Goal: Task Accomplishment & Management: Manage account settings

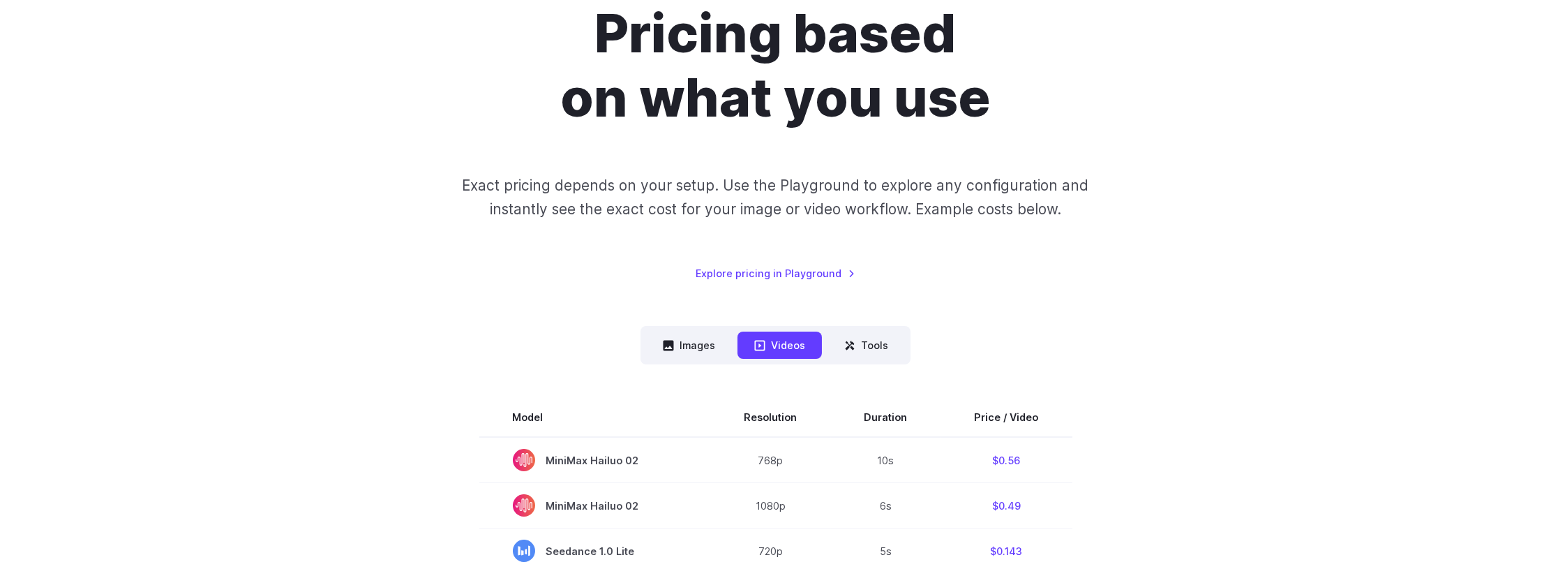
scroll to position [140, 0]
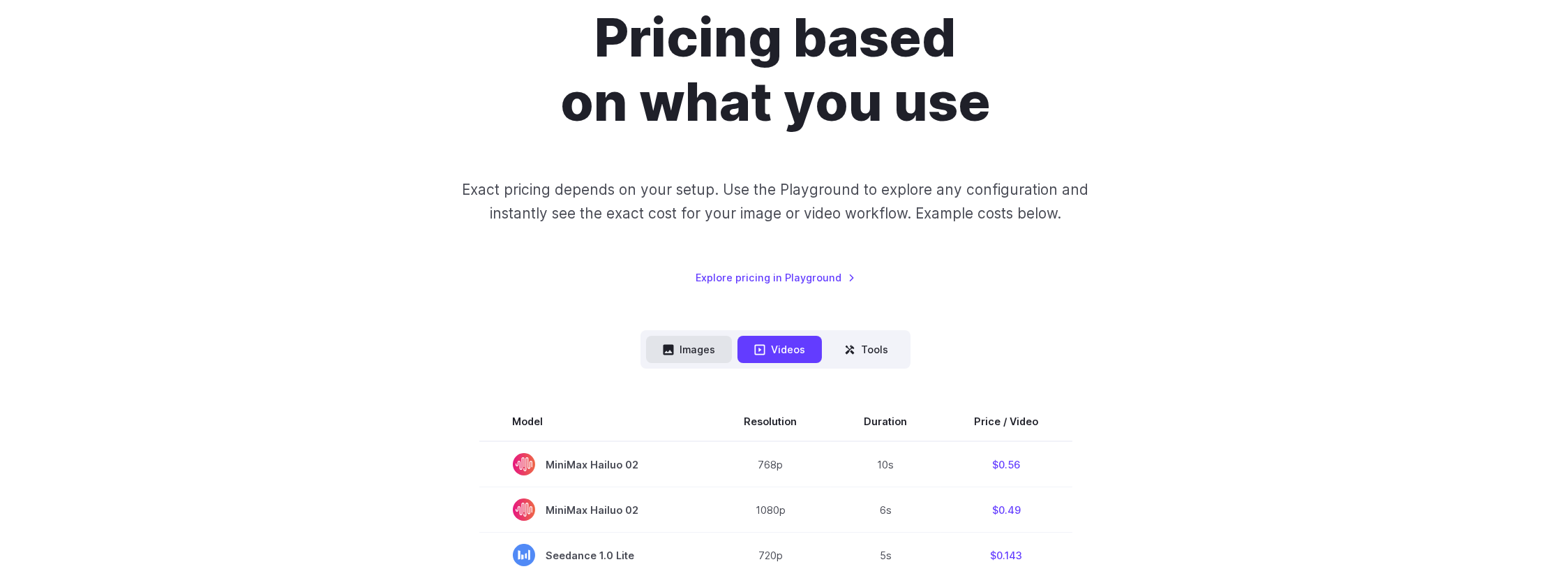
click at [680, 352] on button "Images" at bounding box center [689, 349] width 86 height 27
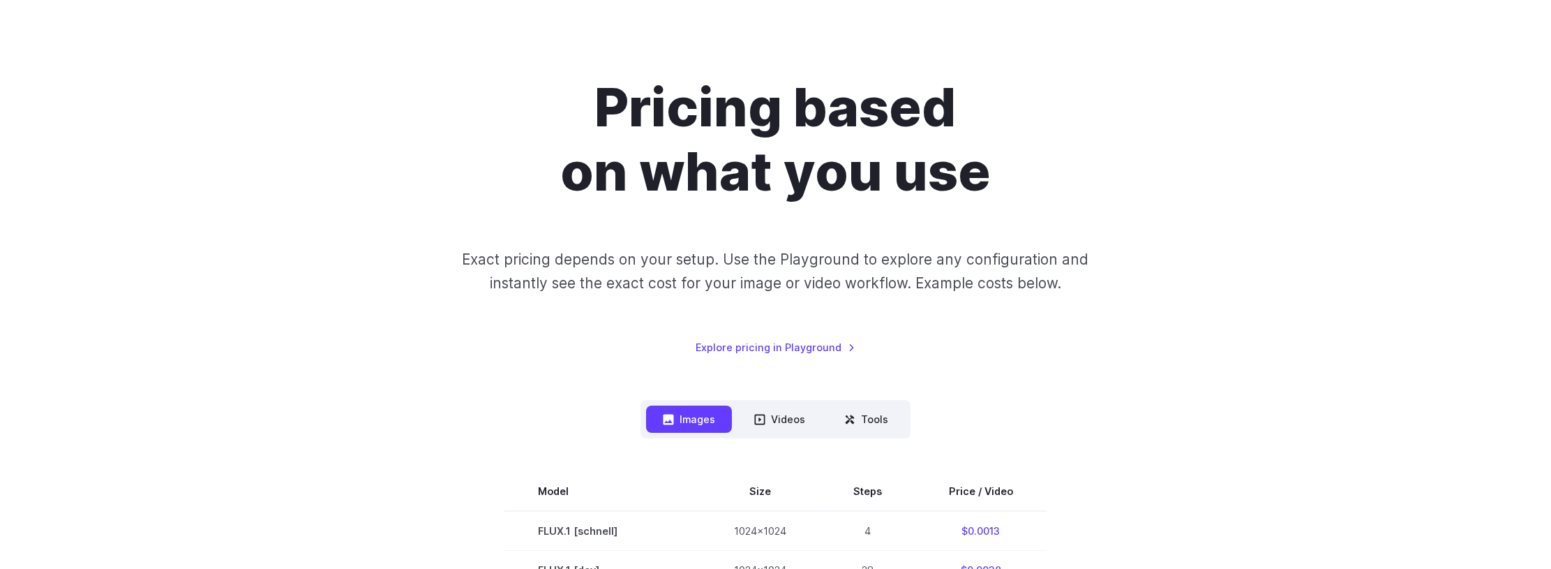
scroll to position [0, 0]
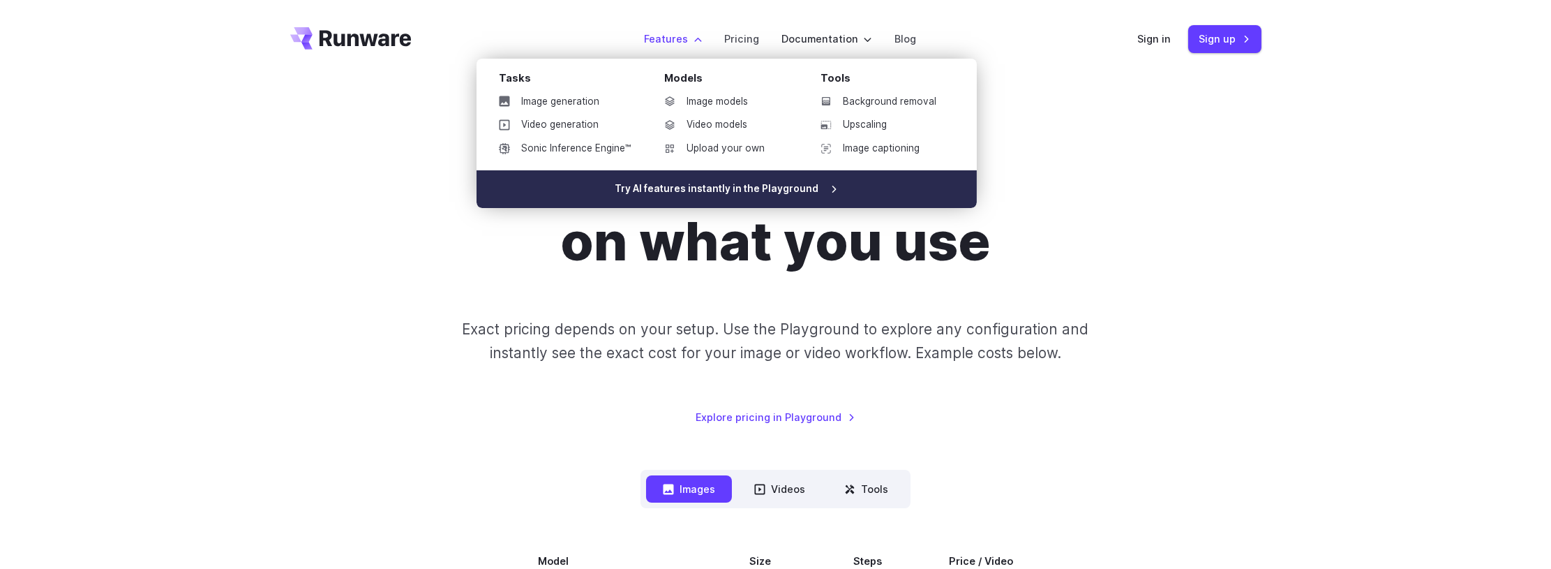
click at [703, 192] on link "Try AI features instantly in the Playground" at bounding box center [727, 189] width 500 height 38
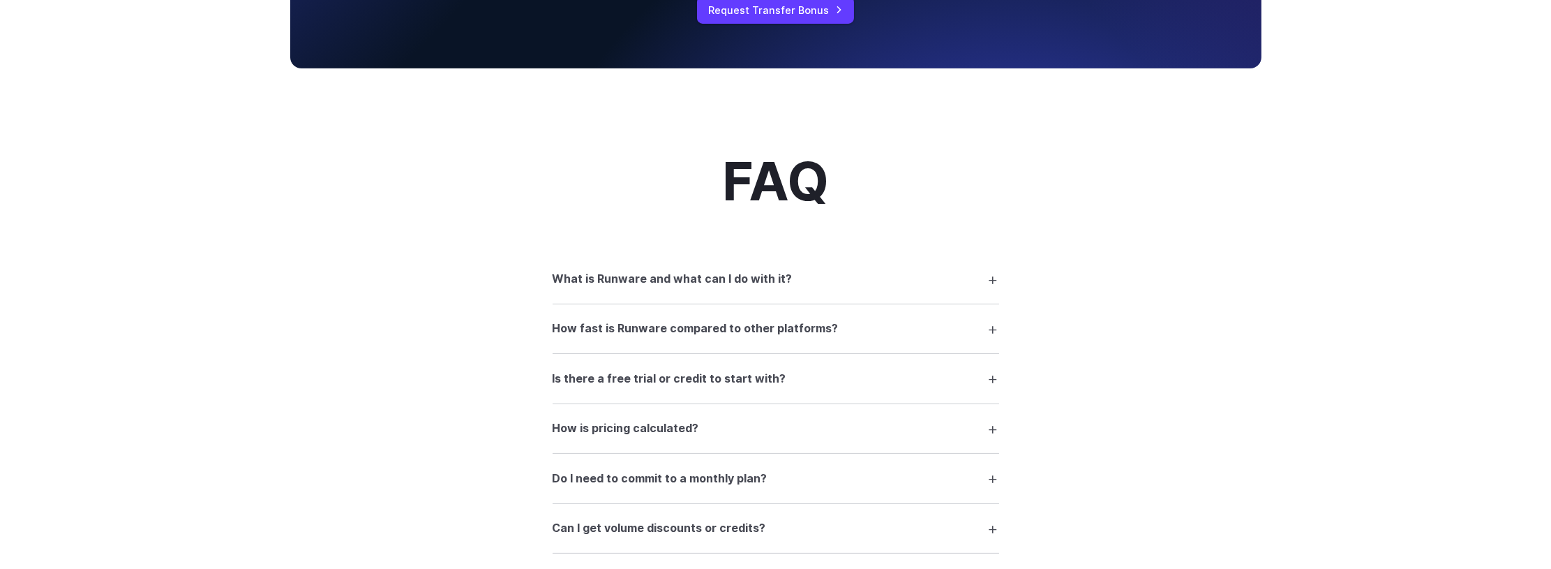
scroll to position [1664, 0]
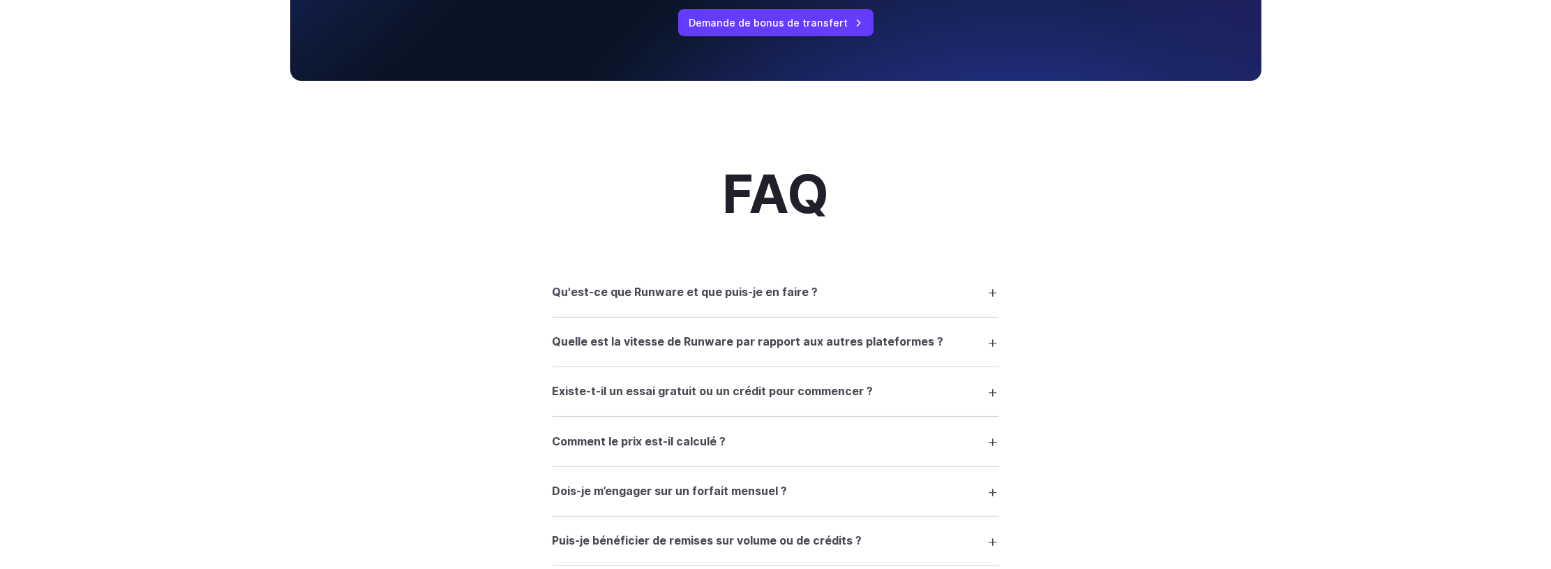
click at [992, 283] on summary "Qu'est-ce que Runware et que puis-je en faire ?" at bounding box center [776, 291] width 447 height 27
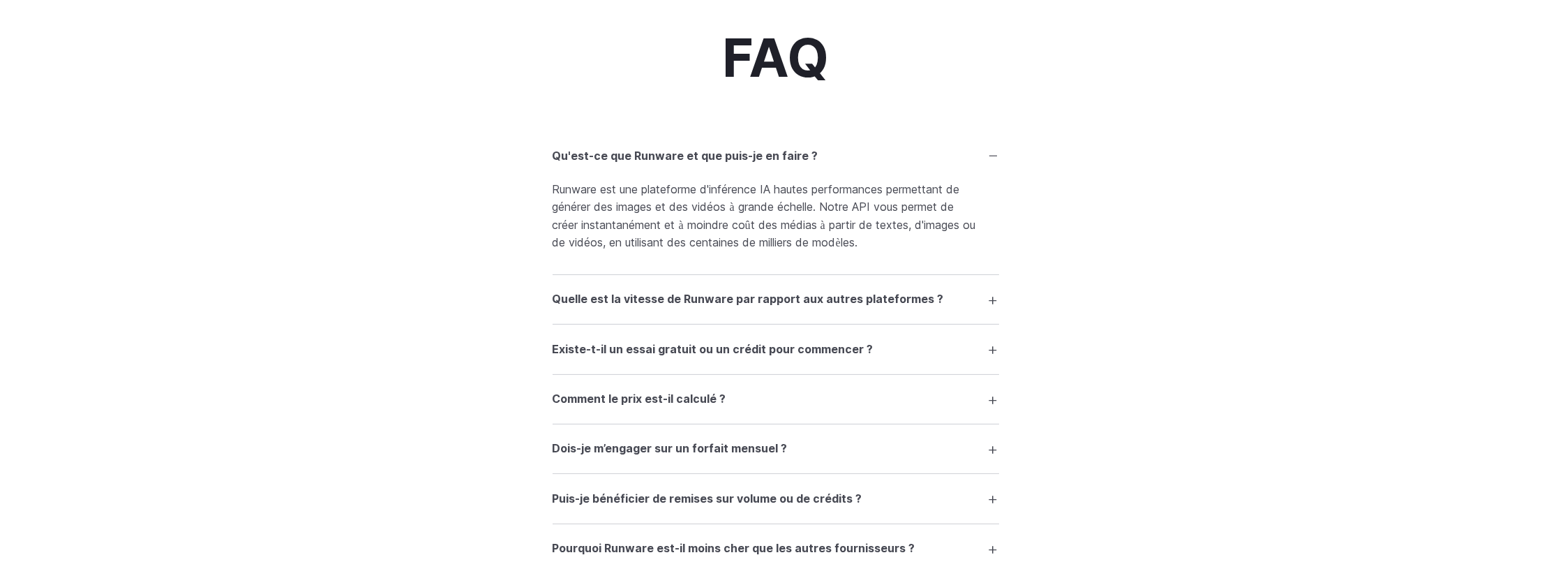
scroll to position [1803, 0]
click at [994, 287] on summary "Quelle est la vitesse de Runware par rapport aux autres plateformes ?" at bounding box center [776, 296] width 447 height 27
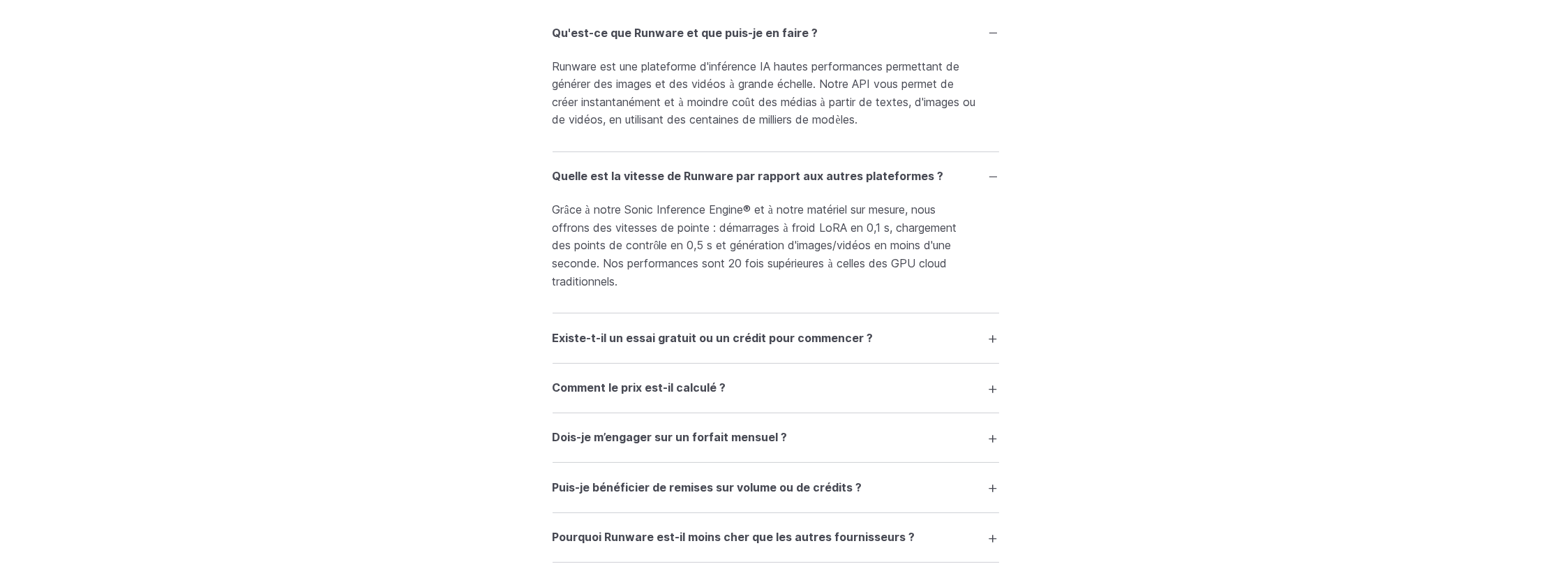
scroll to position [1943, 0]
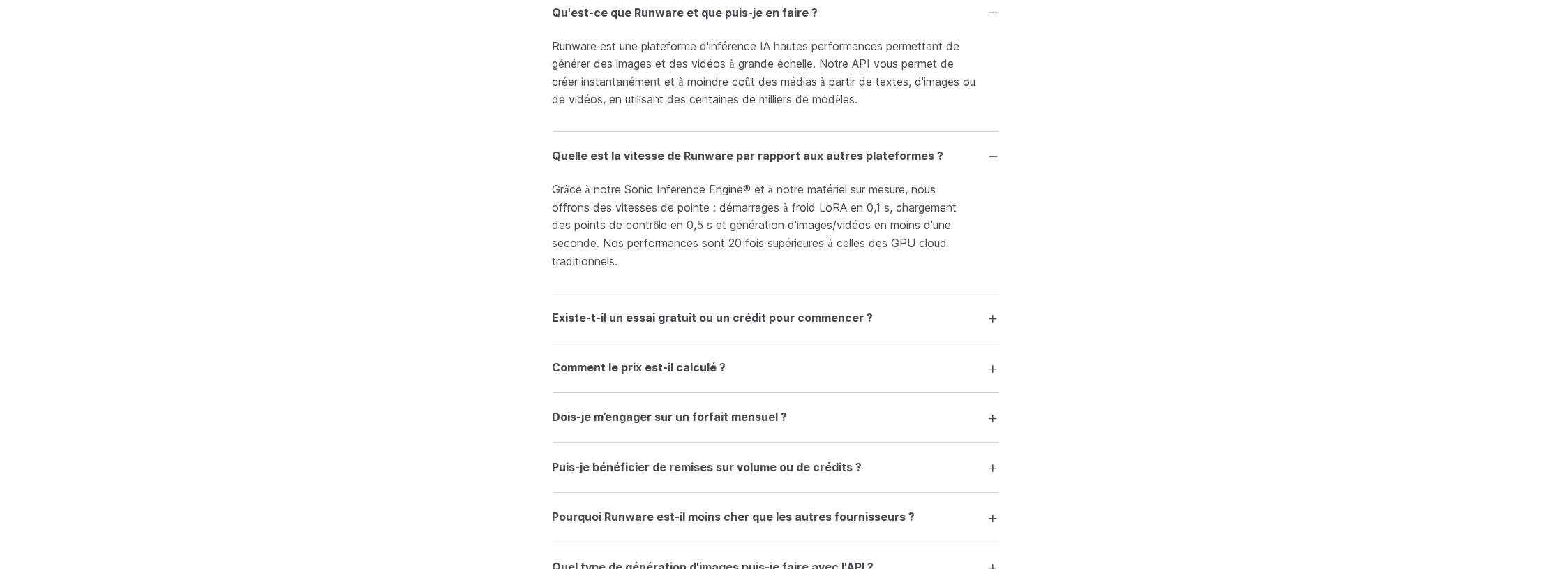
click at [993, 311] on summary "Existe-t-il un essai gratuit ou un crédit pour commencer ?" at bounding box center [776, 317] width 447 height 27
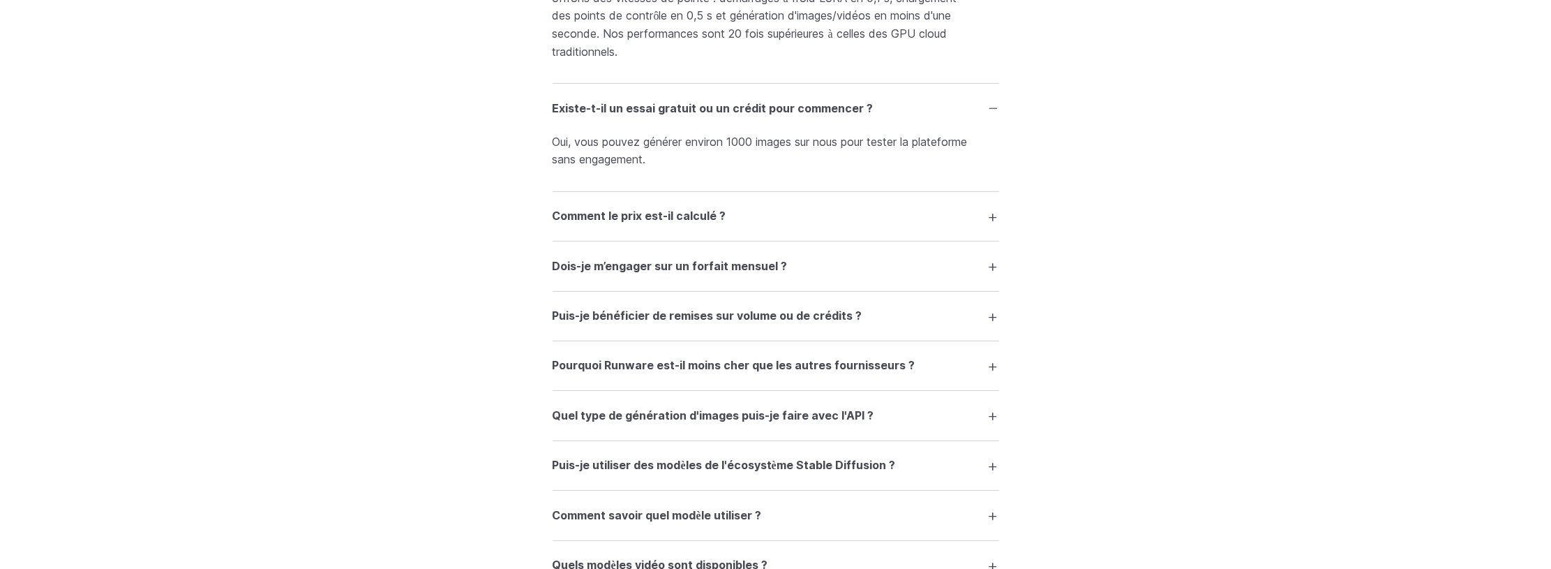
scroll to position [2083, 0]
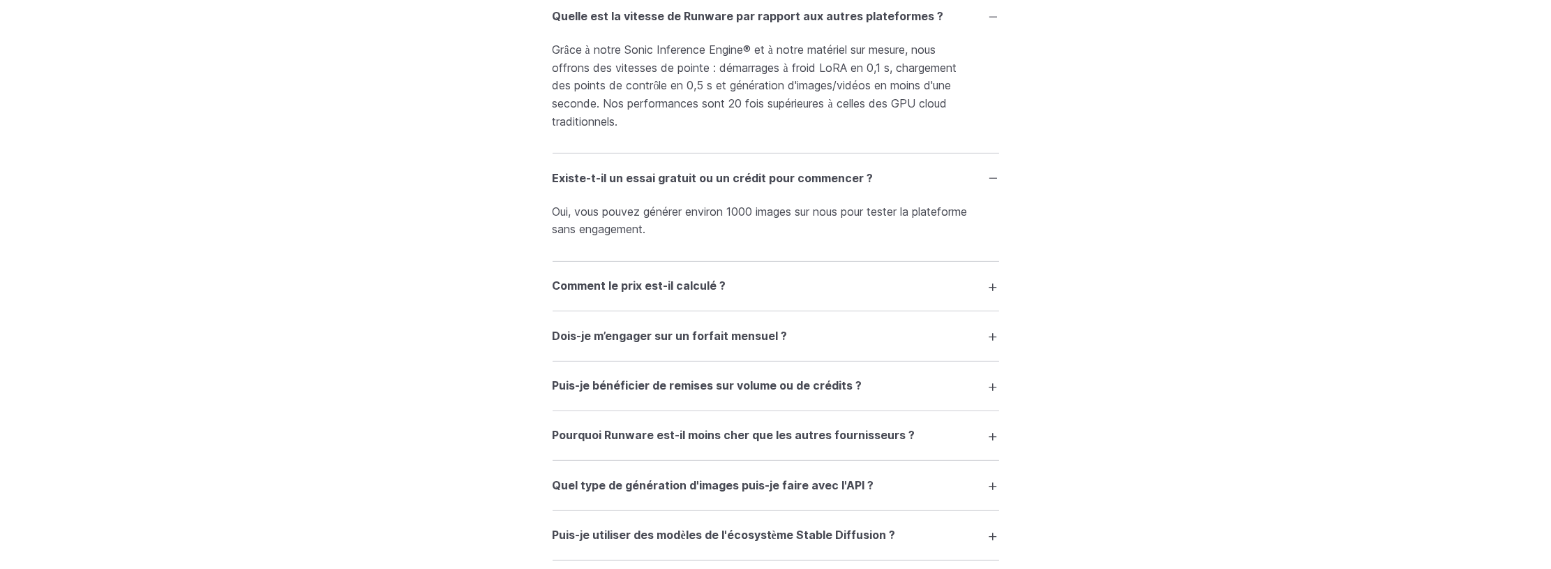
click at [994, 278] on summary "Comment le prix est-il calculé ?" at bounding box center [776, 286] width 447 height 27
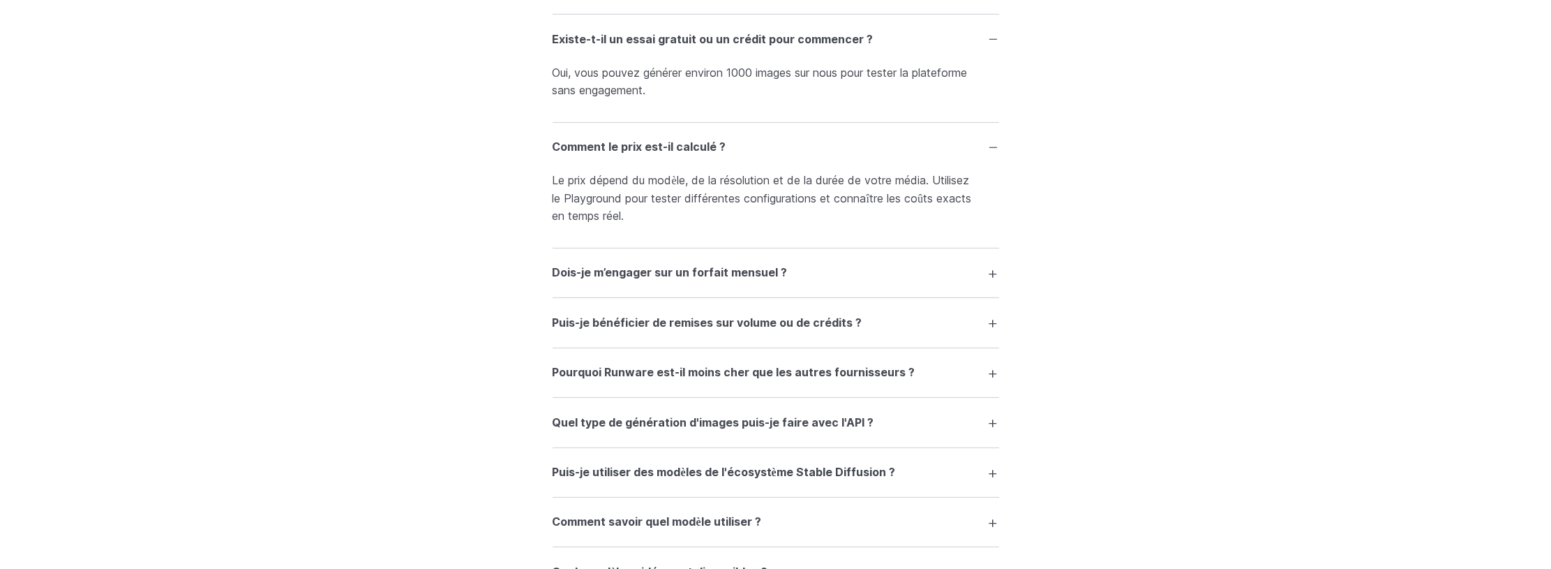
scroll to position [2222, 0]
click at [997, 265] on summary "Dois-je m’engager sur un forfait mensuel ?" at bounding box center [776, 272] width 447 height 27
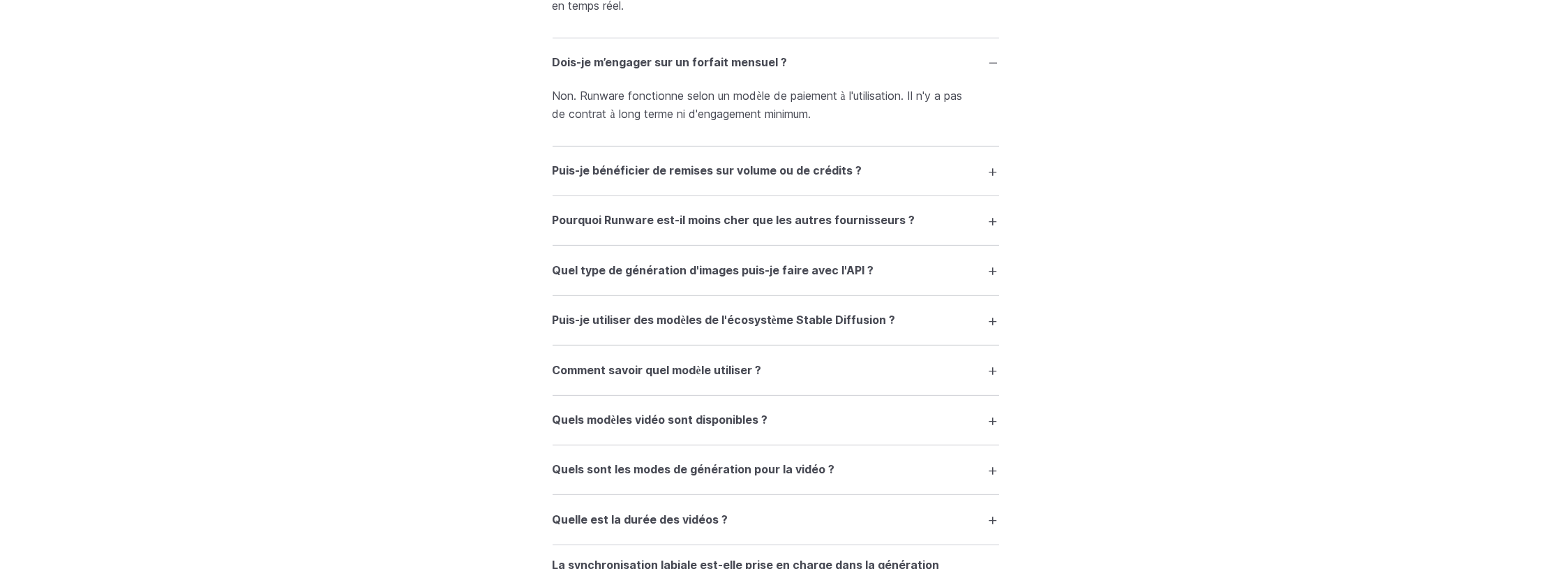
scroll to position [2431, 0]
click at [993, 265] on summary "Quel type de génération d'images puis-je faire avec l'API ?" at bounding box center [776, 270] width 447 height 27
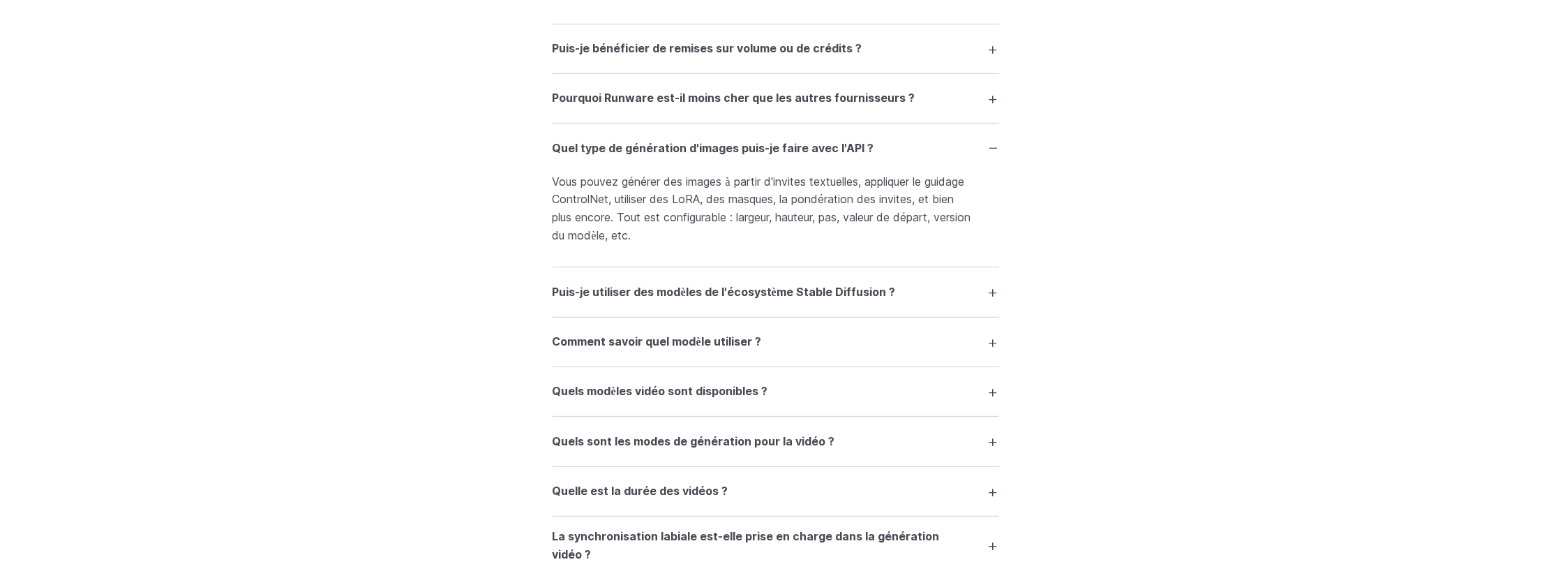
scroll to position [2571, 0]
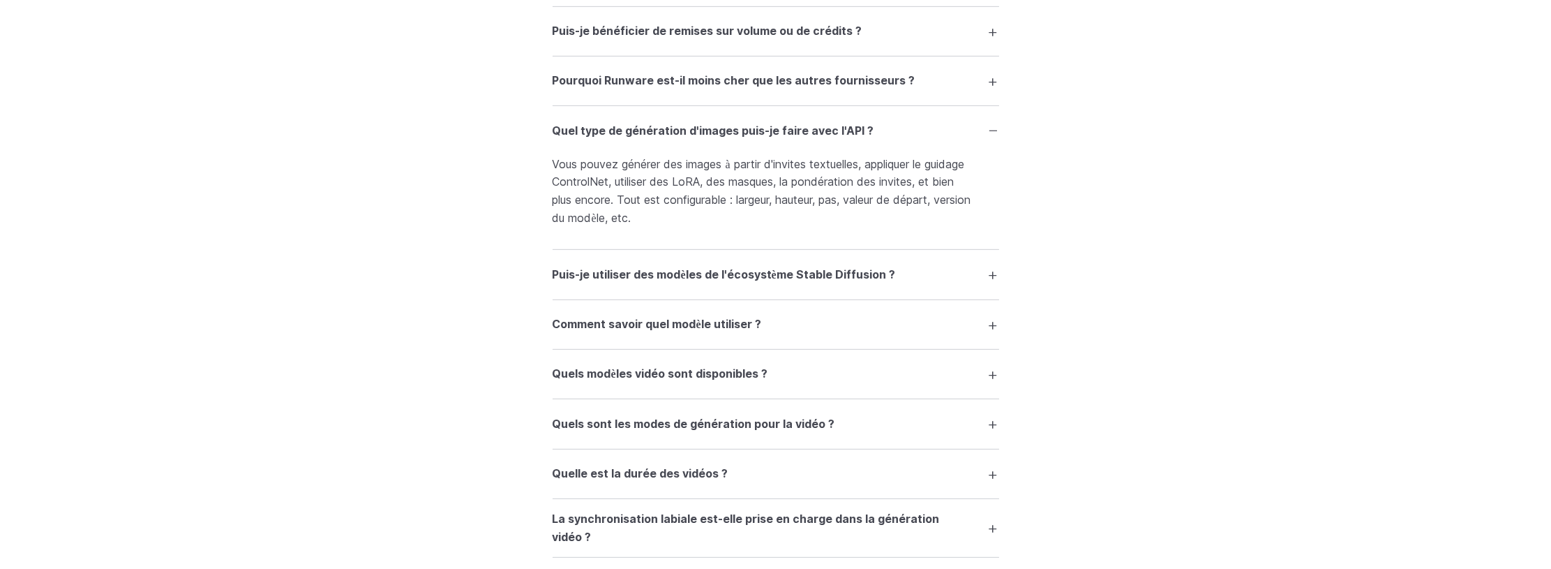
click at [992, 266] on summary "Puis-je utiliser des modèles de l'écosystème Stable Diffusion ?" at bounding box center [776, 274] width 447 height 27
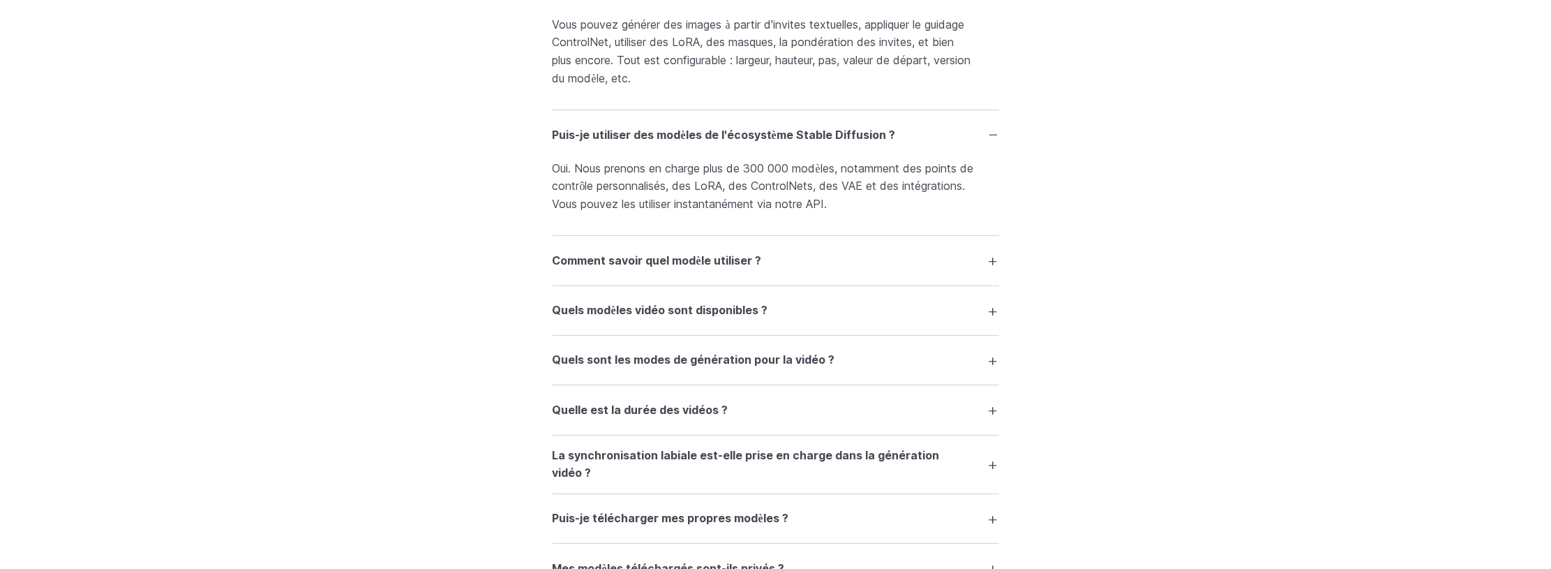
scroll to position [2711, 0]
click at [993, 251] on summary "Comment savoir quel modèle utiliser ?" at bounding box center [776, 260] width 447 height 27
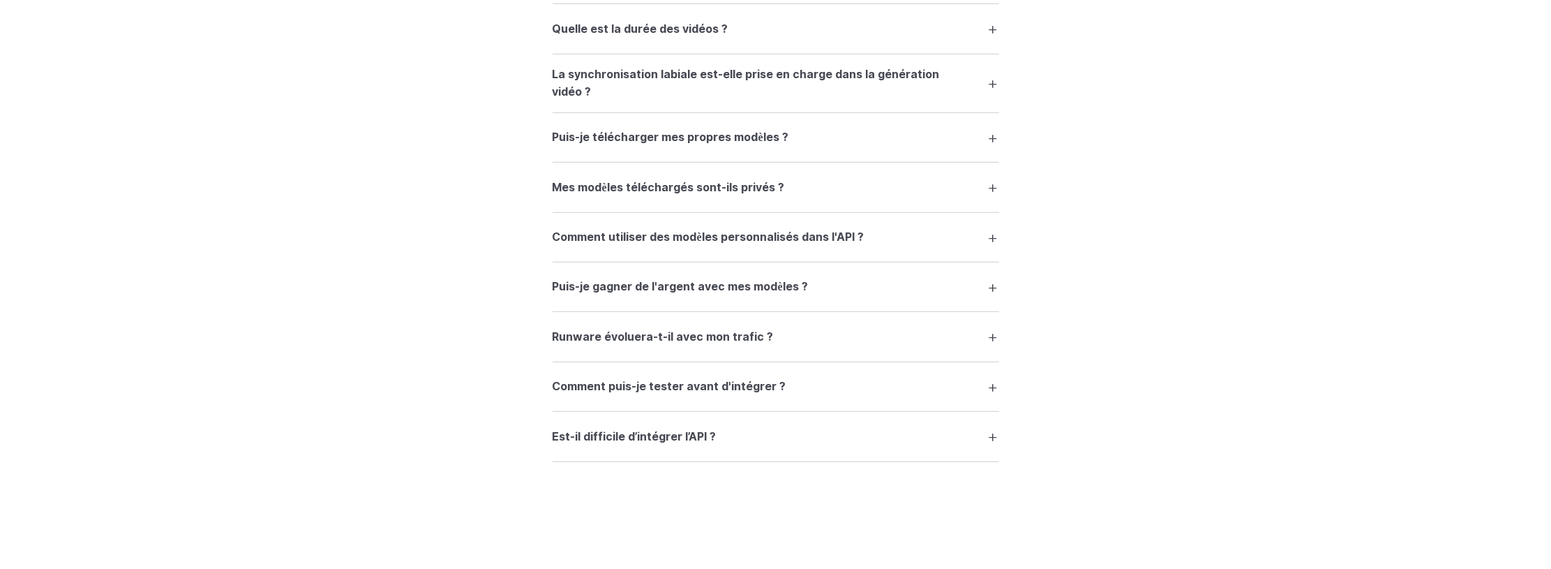
scroll to position [3199, 0]
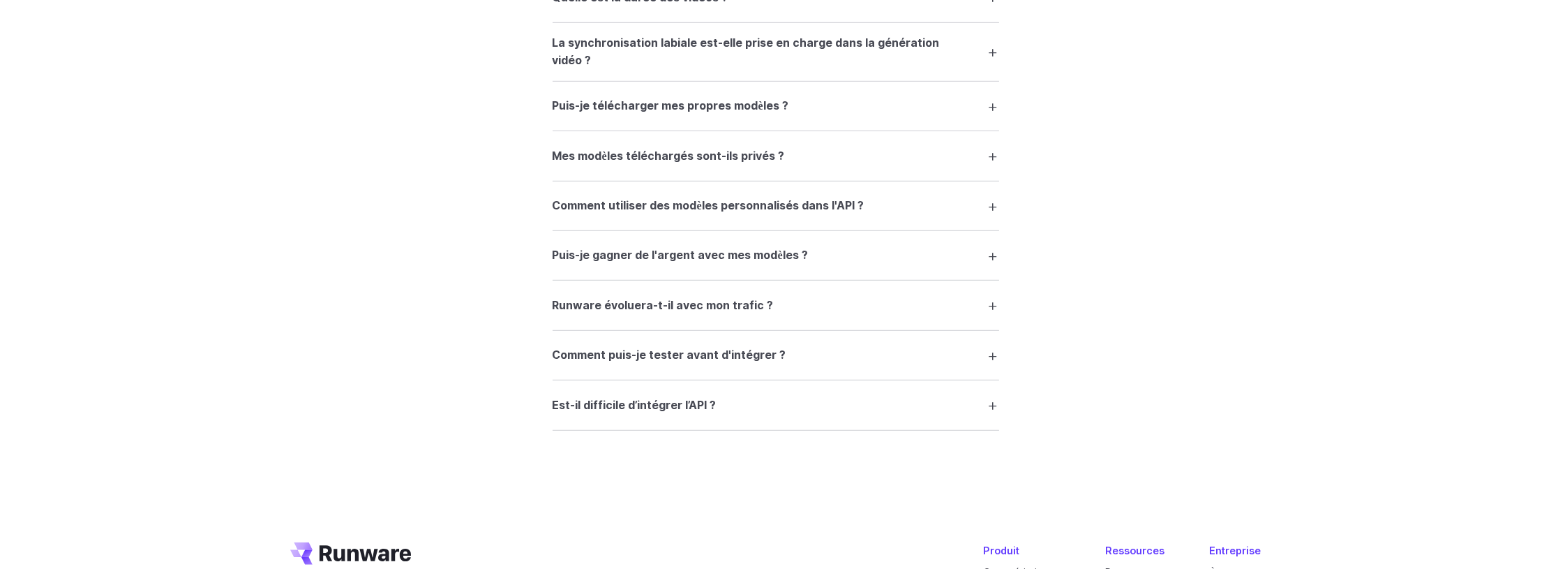
click at [992, 203] on summary "Comment utiliser des modèles personnalisés dans l'API ?" at bounding box center [776, 206] width 447 height 27
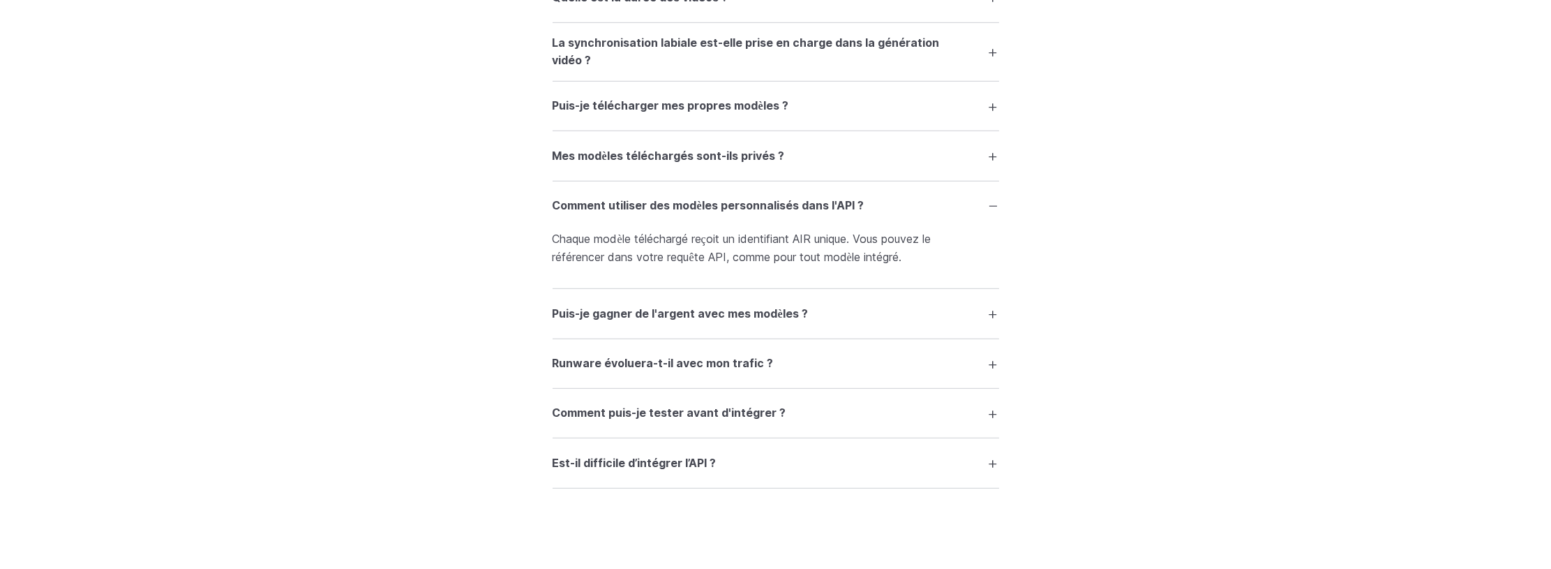
click at [992, 406] on summary "Comment puis-je tester avant d'intégrer ?" at bounding box center [776, 413] width 447 height 27
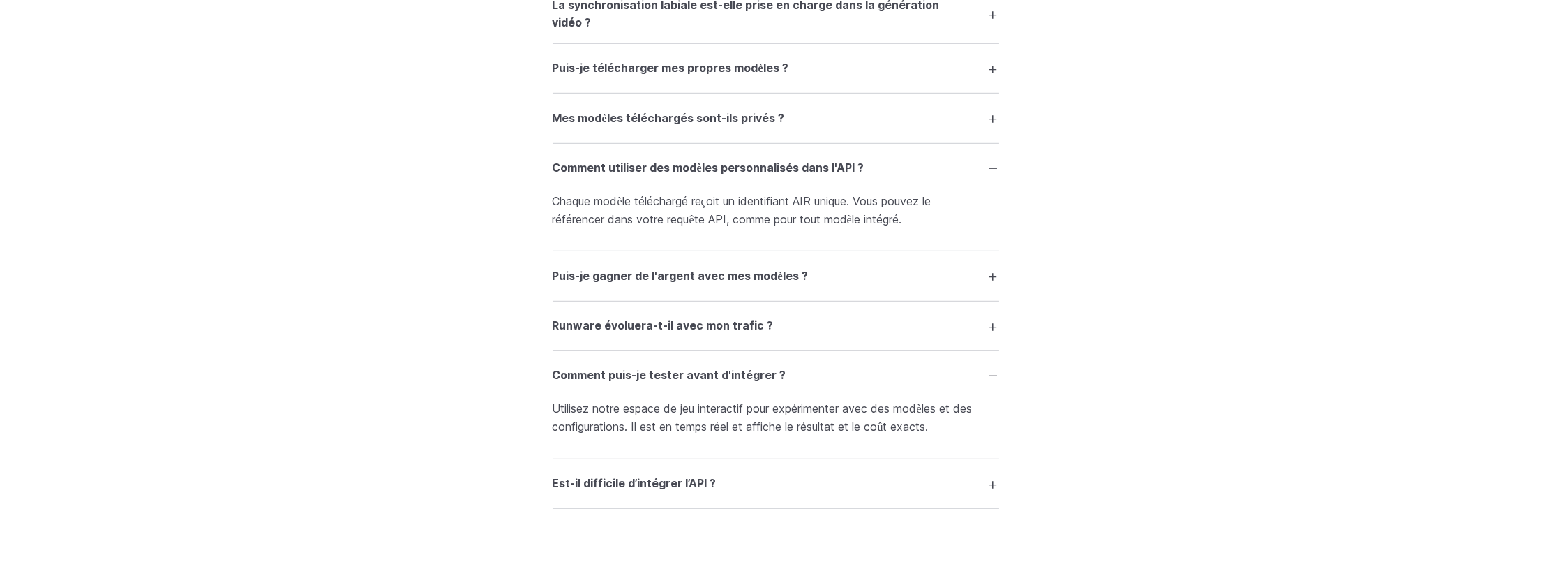
scroll to position [3339, 0]
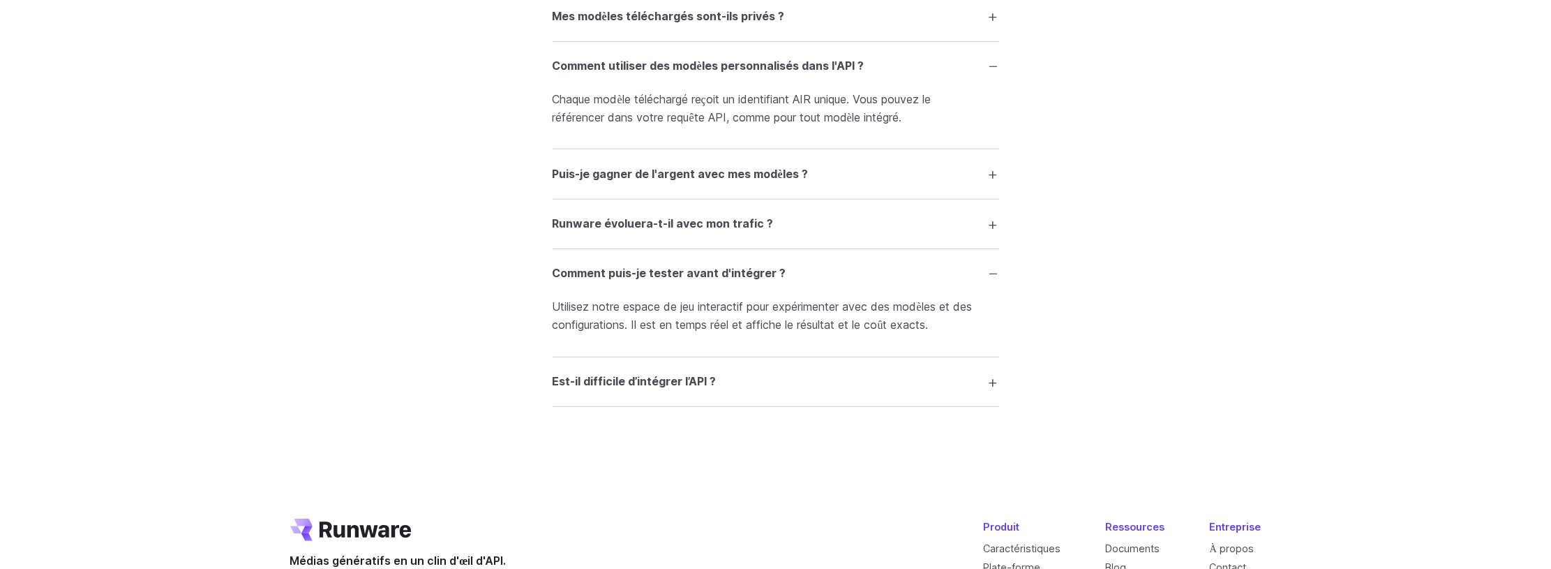
click at [991, 375] on summary "Est-il difficile d’intégrer l’API ?" at bounding box center [776, 381] width 447 height 27
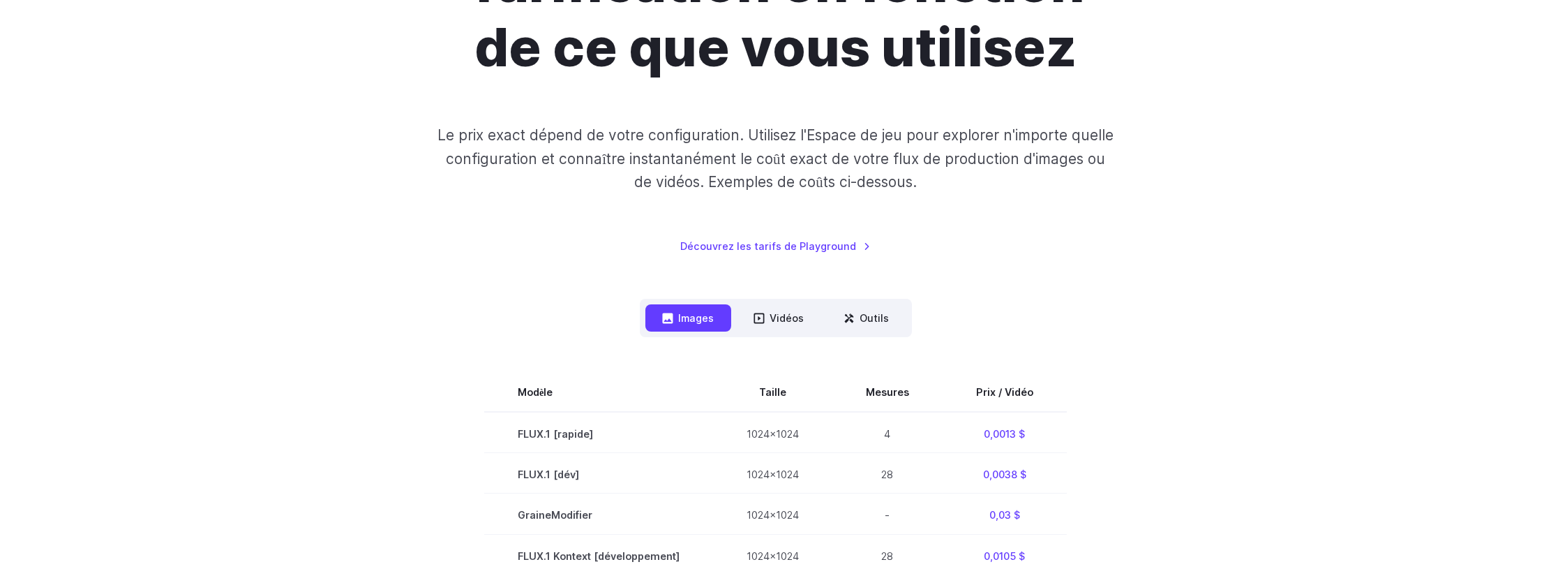
scroll to position [0, 0]
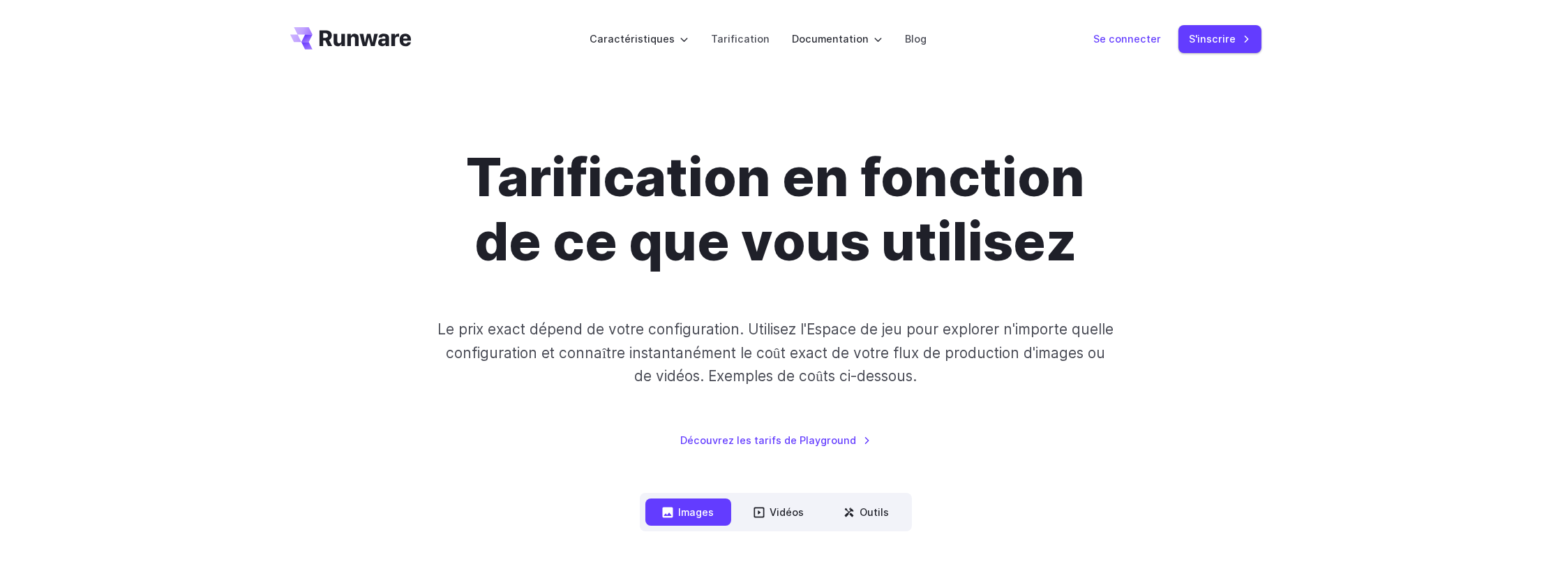
click at [1142, 38] on font "Se connecter" at bounding box center [1128, 39] width 68 height 12
